Goal: Task Accomplishment & Management: Use online tool/utility

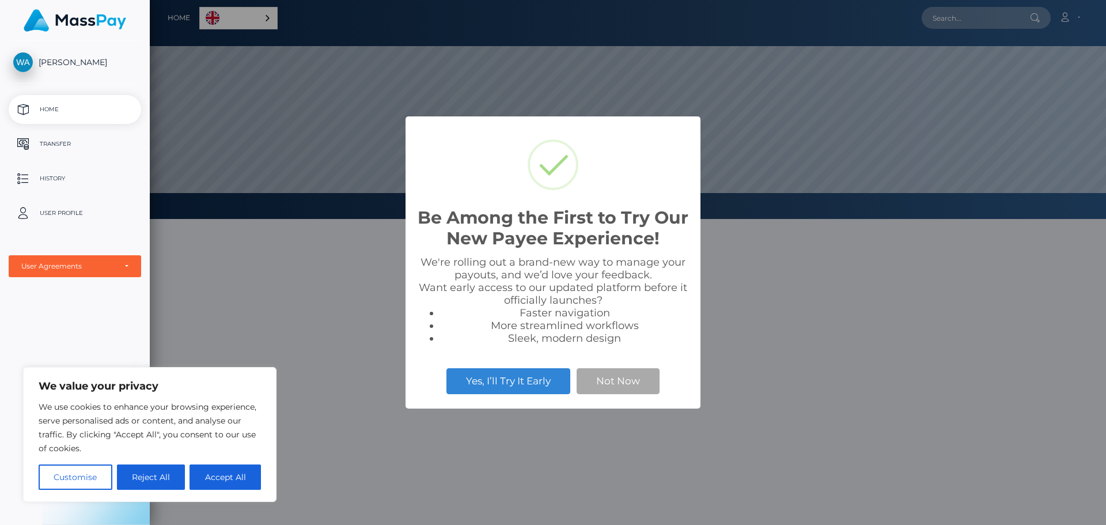
scroll to position [219, 956]
click at [636, 375] on button "Not Now" at bounding box center [618, 380] width 83 height 25
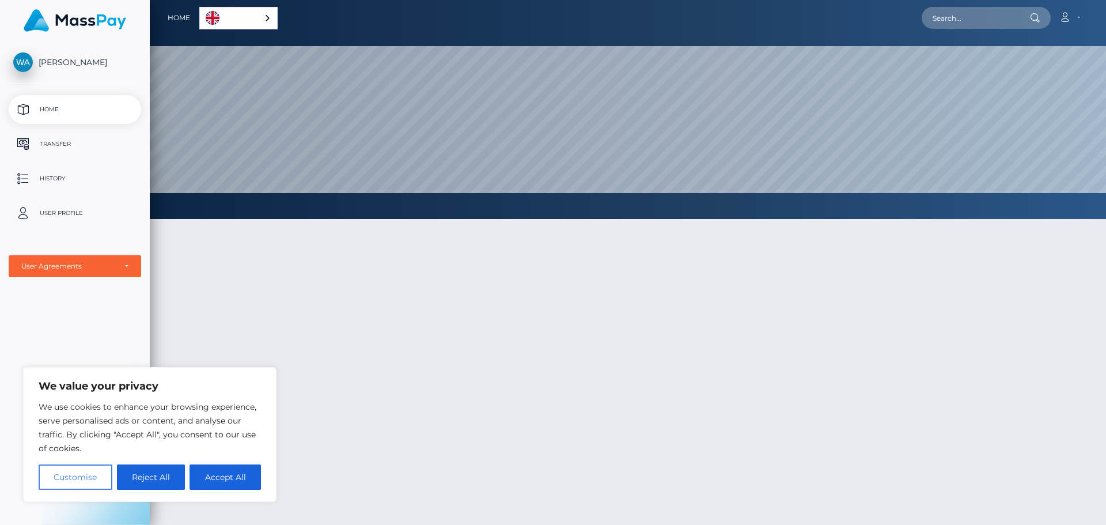
click at [94, 483] on button "Customise" at bounding box center [76, 476] width 74 height 25
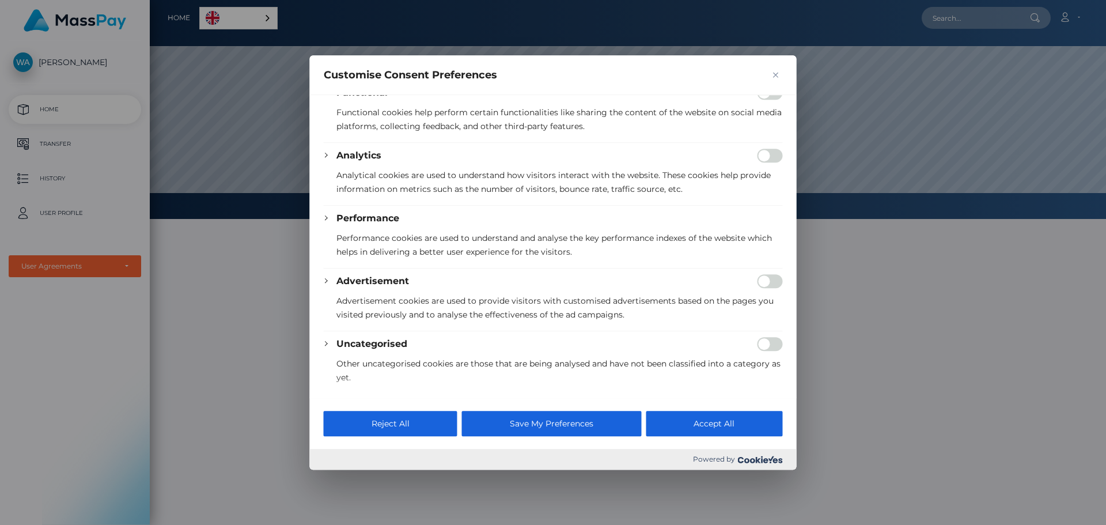
scroll to position [160, 0]
click at [533, 430] on button "Save My Preferences" at bounding box center [551, 423] width 179 height 25
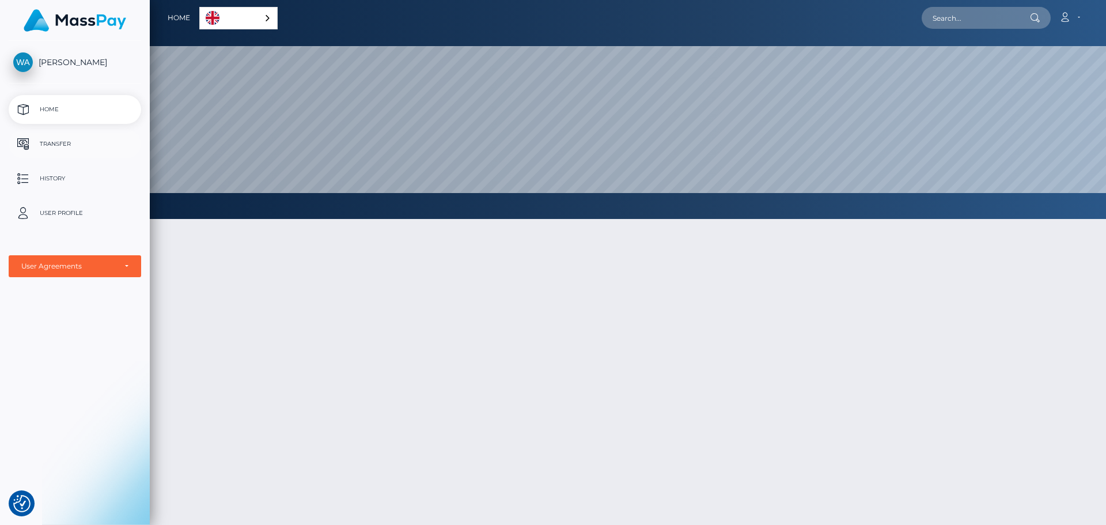
click at [60, 145] on p "Transfer" at bounding box center [74, 143] width 123 height 17
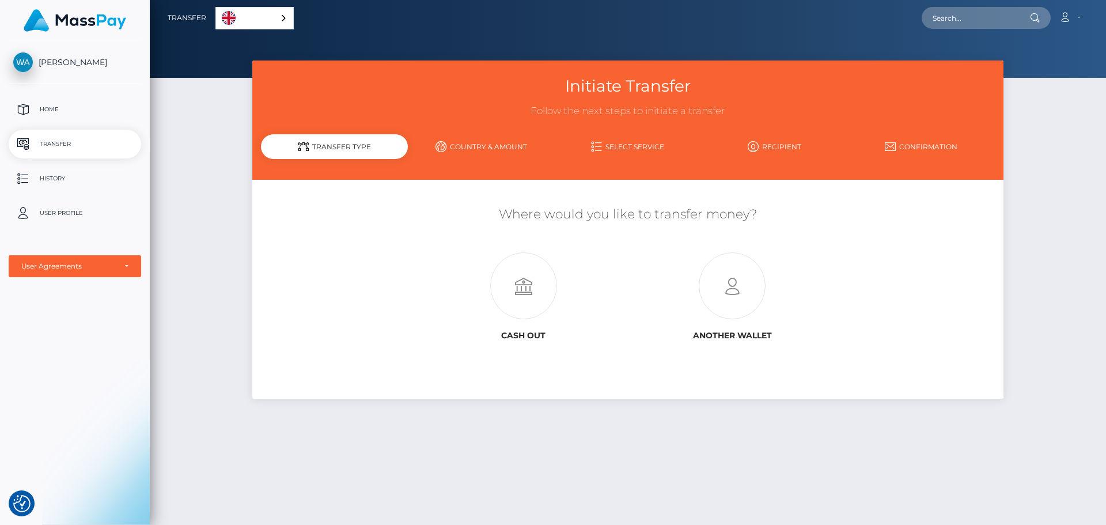
click at [1049, 219] on div "Initiate Transfer Follow the next steps to initiate a transfer Transfer Type Co…" at bounding box center [628, 287] width 956 height 454
